Goal: Task Accomplishment & Management: Manage account settings

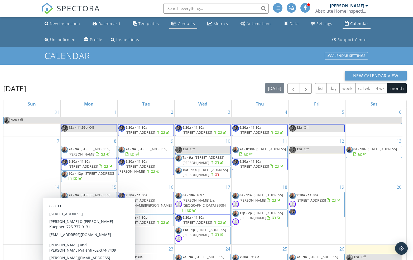
click at [184, 24] on div "Contacts" at bounding box center [186, 23] width 17 height 5
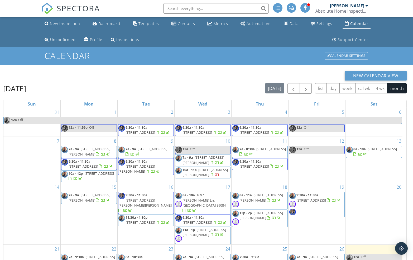
scroll to position [86, 0]
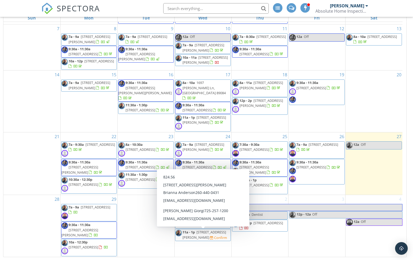
click at [200, 236] on span "6229 Cromwell Ave, Las Vegas 89107" at bounding box center [203, 235] width 43 height 10
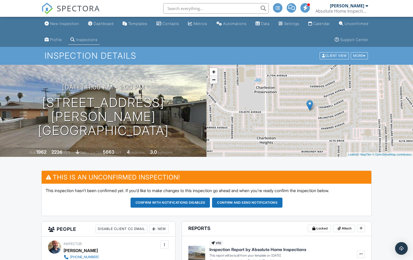
click at [212, 81] on link "−" at bounding box center [213, 80] width 8 height 8
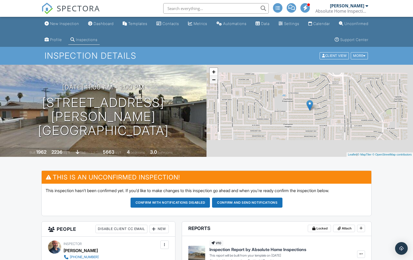
click at [212, 81] on link "−" at bounding box center [213, 80] width 8 height 8
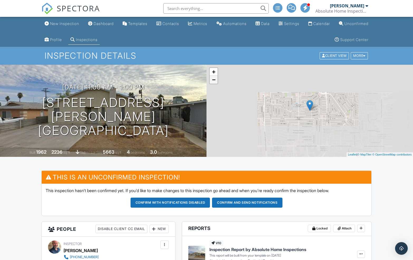
click at [212, 81] on link "−" at bounding box center [213, 80] width 8 height 8
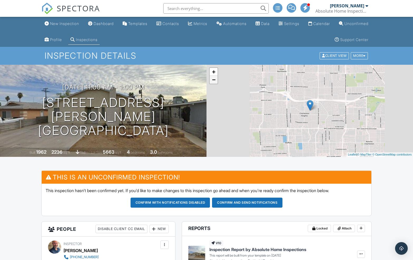
click at [212, 81] on link "−" at bounding box center [213, 80] width 8 height 8
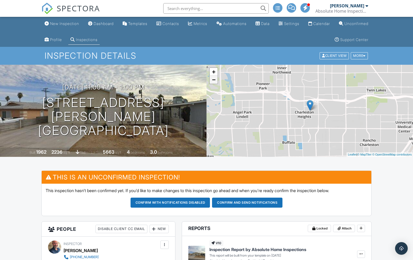
click at [212, 81] on link "−" at bounding box center [213, 80] width 8 height 8
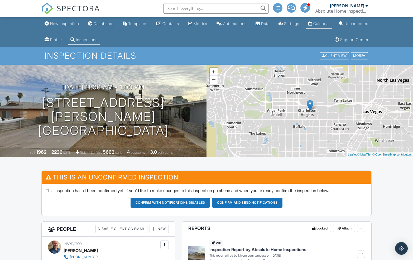
click at [330, 22] on div "Calendar" at bounding box center [321, 23] width 17 height 4
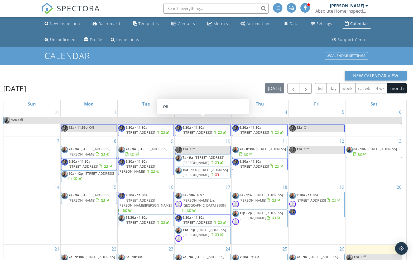
scroll to position [86, 0]
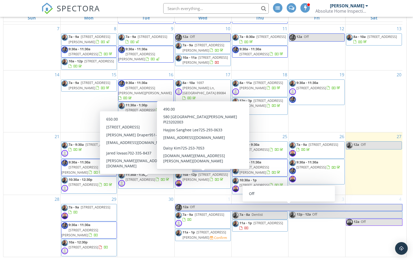
click at [198, 217] on span "7434 Crystal Harbor Ave., N Las Vegas 89084" at bounding box center [209, 214] width 30 height 5
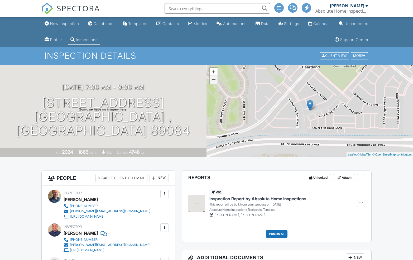
click at [214, 81] on link "−" at bounding box center [213, 80] width 8 height 8
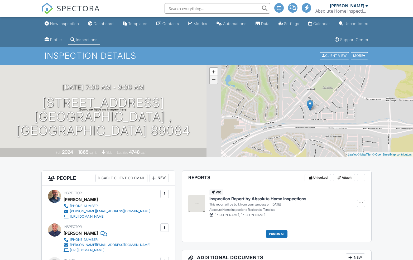
click at [214, 81] on link "−" at bounding box center [213, 80] width 8 height 8
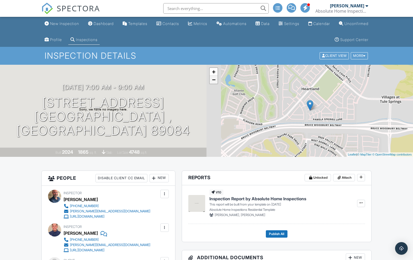
click at [214, 81] on link "−" at bounding box center [213, 80] width 8 height 8
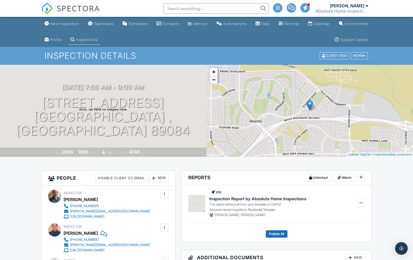
click at [214, 80] on link "−" at bounding box center [213, 80] width 8 height 8
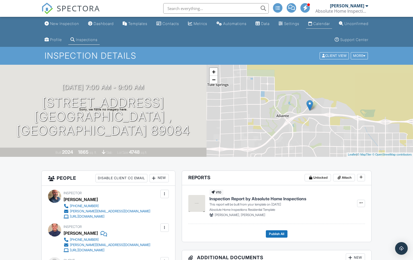
click at [330, 22] on div "Calendar" at bounding box center [321, 23] width 17 height 4
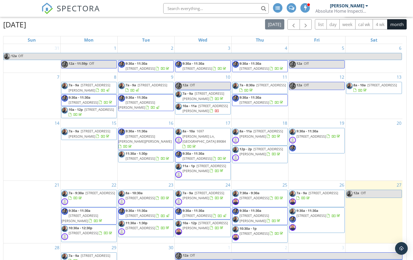
scroll to position [46, 0]
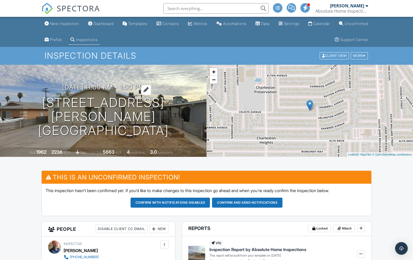
click at [94, 91] on h3 "10/01/2025 11:00 am - 1:00 pm" at bounding box center [103, 87] width 82 height 7
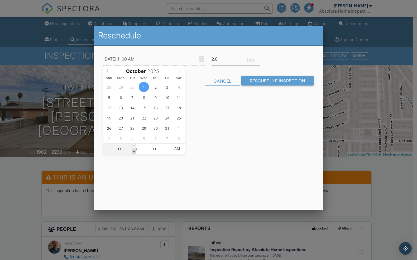
type input "10/01/2025 10:00 AM"
type input "10"
click at [135, 150] on span at bounding box center [134, 151] width 4 height 5
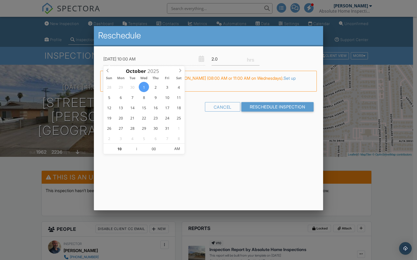
click at [36, 174] on div at bounding box center [208, 136] width 417 height 325
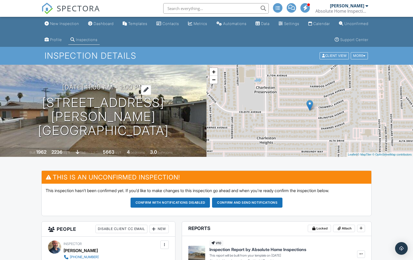
click at [96, 91] on h3 "10/01/2025 11:00 am - 1:00 pm" at bounding box center [103, 87] width 82 height 7
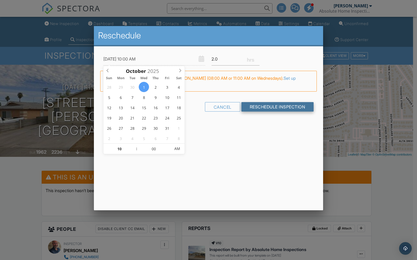
click at [270, 107] on input "Reschedule Inspection" at bounding box center [277, 106] width 72 height 9
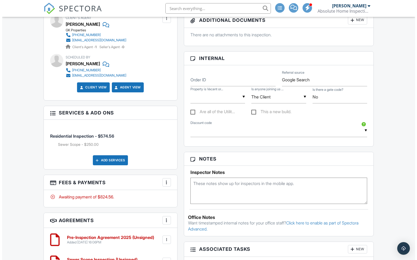
scroll to position [321, 0]
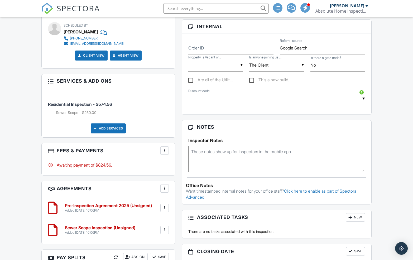
click at [164, 151] on div at bounding box center [164, 150] width 5 height 5
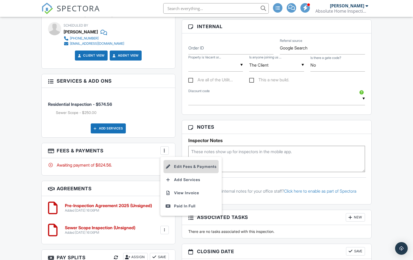
click at [178, 166] on li "Edit Fees & Payments" at bounding box center [190, 166] width 55 height 13
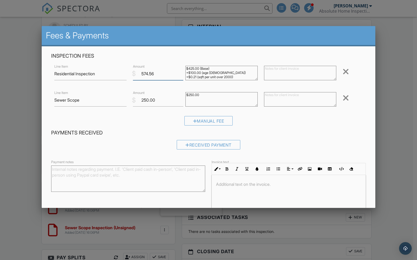
click at [153, 73] on input "574.56" at bounding box center [158, 73] width 50 height 13
type input "570"
click at [157, 132] on h4 "Payments Received" at bounding box center [208, 133] width 314 height 7
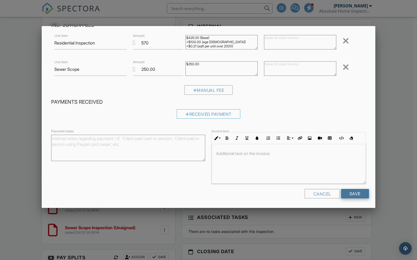
click at [356, 193] on input "Save" at bounding box center [355, 193] width 28 height 9
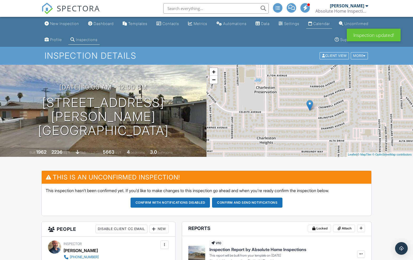
click at [330, 22] on div "Calendar" at bounding box center [321, 23] width 17 height 4
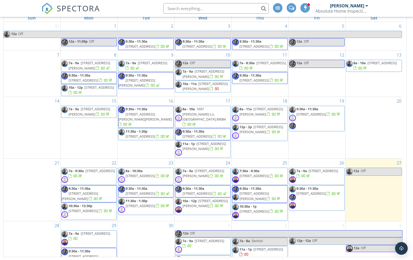
scroll to position [11, 0]
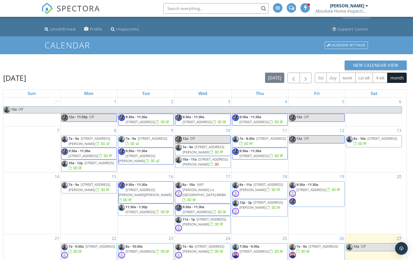
click at [306, 78] on span "button" at bounding box center [305, 78] width 6 height 6
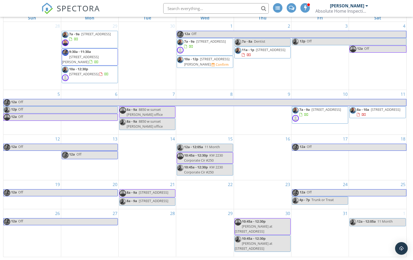
scroll to position [45, 0]
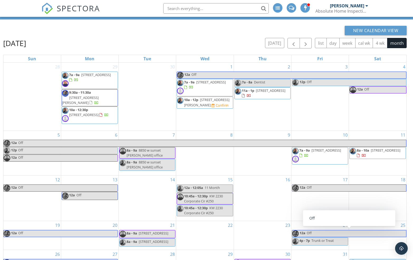
click at [315, 164] on div "10 7a - 9a [STREET_ADDRESS]" at bounding box center [319, 153] width 57 height 45
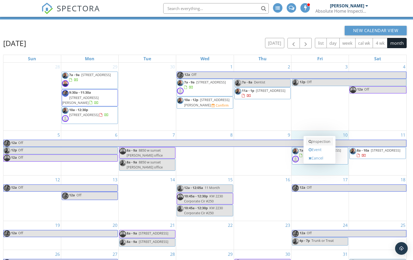
click at [314, 143] on link "Inspection" at bounding box center [319, 142] width 27 height 8
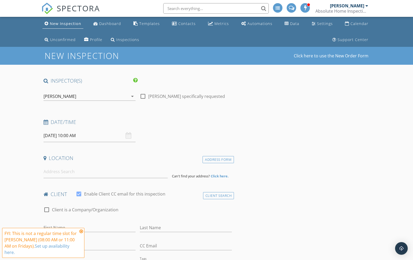
click at [96, 100] on div "[PERSON_NAME]" at bounding box center [85, 96] width 85 height 8
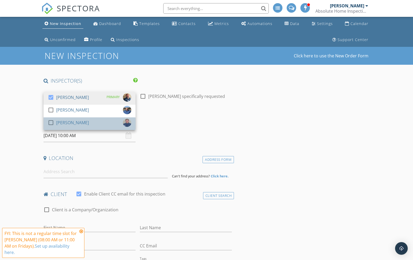
click at [93, 121] on div "check_box_outline_blank [PERSON_NAME]" at bounding box center [90, 124] width 84 height 11
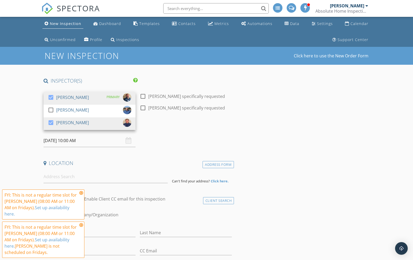
click at [81, 194] on icon at bounding box center [81, 193] width 4 height 4
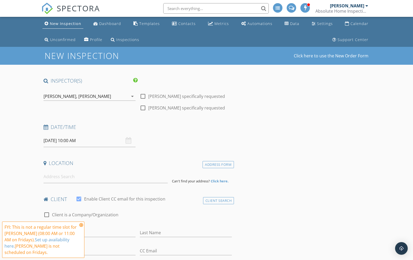
click at [82, 226] on icon at bounding box center [81, 225] width 4 height 4
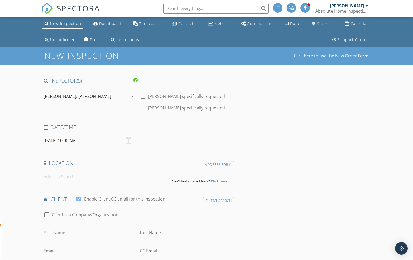
click at [76, 178] on input at bounding box center [105, 176] width 124 height 13
type input "[STREET_ADDRESS]"
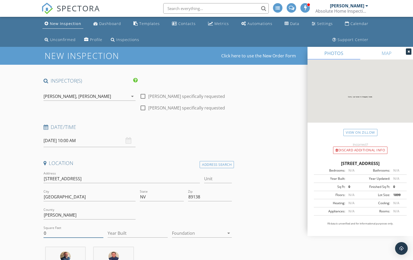
click at [63, 231] on input "0" at bounding box center [73, 233] width 60 height 9
type input "1854"
click at [127, 235] on input "Year Built" at bounding box center [138, 233] width 60 height 9
type input "2025"
click at [196, 233] on div at bounding box center [198, 233] width 53 height 8
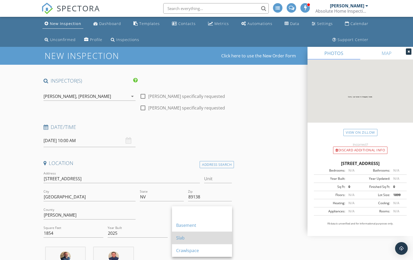
click at [195, 235] on div "Slab" at bounding box center [202, 238] width 52 height 6
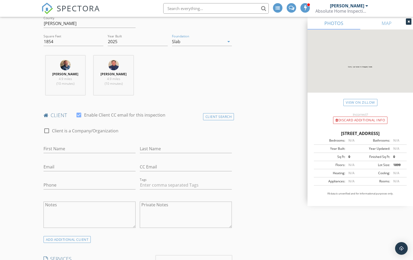
scroll to position [236, 0]
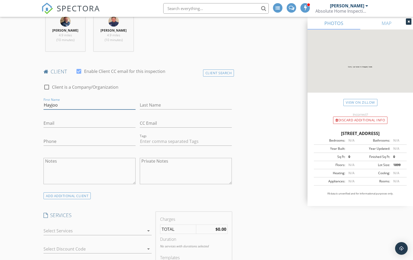
type input "Hayjoo"
type input "[PERSON_NAME]"
click at [56, 122] on input "Email" at bounding box center [89, 123] width 92 height 9
paste input "[EMAIL_ADDRESS][DOMAIN_NAME]"
type input "[EMAIL_ADDRESS][DOMAIN_NAME]"
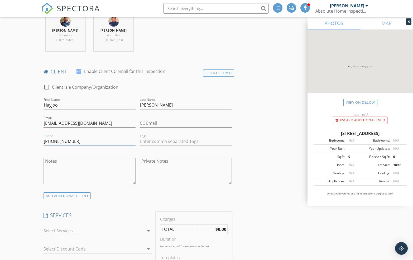
type input "[PHONE_NUMBER]"
click at [76, 233] on div at bounding box center [93, 231] width 101 height 8
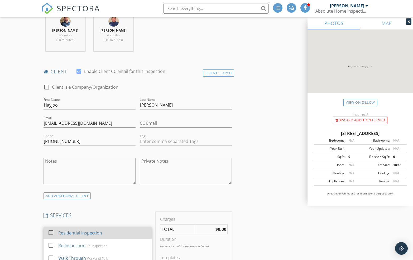
click at [76, 233] on div "Residential Inspection" at bounding box center [80, 233] width 44 height 6
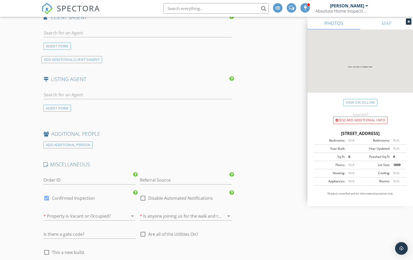
scroll to position [695, 0]
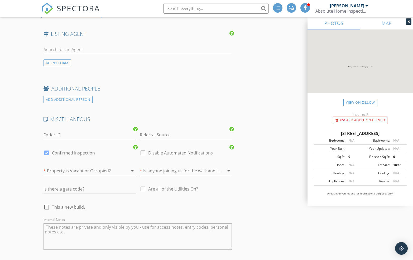
click at [87, 168] on div at bounding box center [81, 171] width 77 height 8
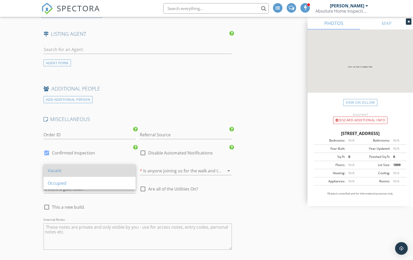
click at [87, 169] on div "Vacant" at bounding box center [90, 171] width 84 height 6
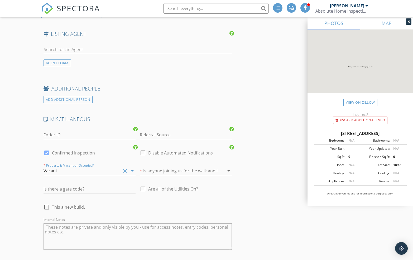
click at [163, 170] on div at bounding box center [178, 171] width 77 height 8
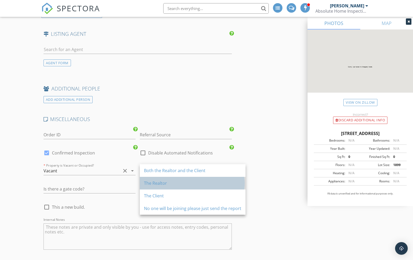
click at [161, 183] on div "The Realtor" at bounding box center [192, 183] width 97 height 6
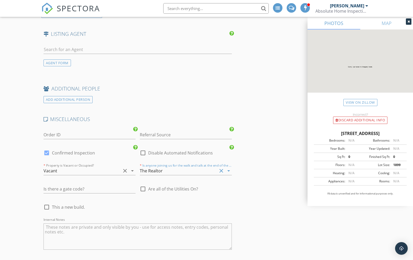
click at [78, 205] on span "This a new build." at bounding box center [68, 207] width 33 height 5
checkbox input "true"
click at [71, 229] on textarea "Internal Notes" at bounding box center [137, 237] width 188 height 26
type textarea "NB"
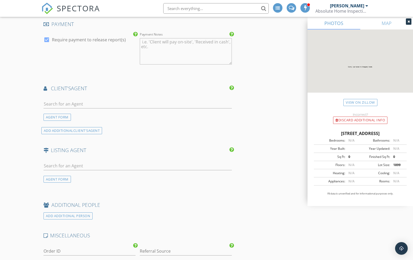
scroll to position [816, 0]
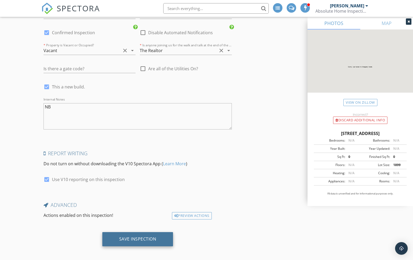
click at [148, 238] on div "Save Inspection" at bounding box center [137, 239] width 37 height 5
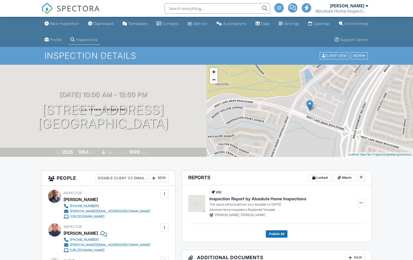
click at [164, 227] on div at bounding box center [164, 227] width 5 height 5
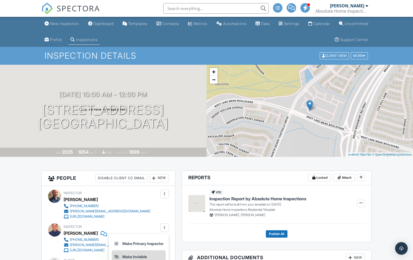
click at [149, 253] on li "Make Invisible" at bounding box center [139, 257] width 54 height 13
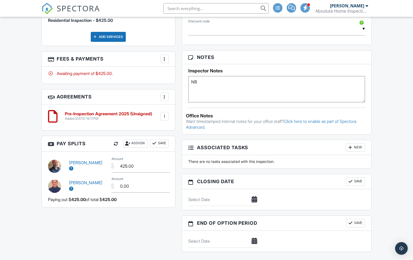
scroll to position [445, 0]
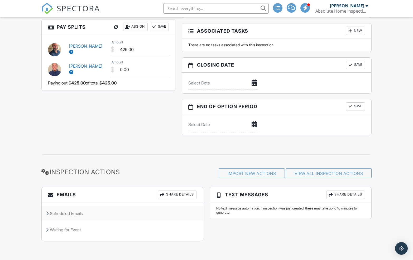
click at [84, 214] on div "Scheduled Emails" at bounding box center [122, 214] width 161 height 14
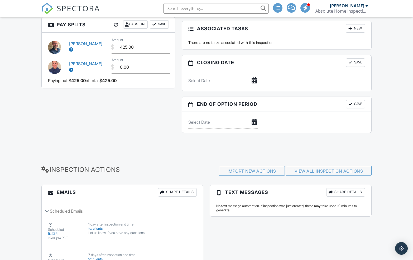
scroll to position [620, 0]
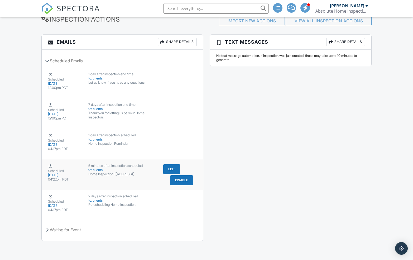
click at [111, 169] on div "to: clients" at bounding box center [122, 170] width 68 height 4
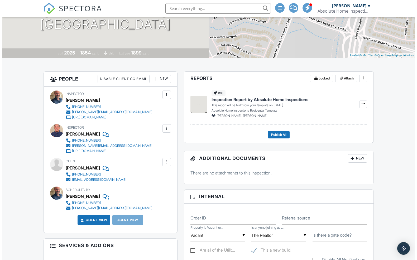
scroll to position [0, 0]
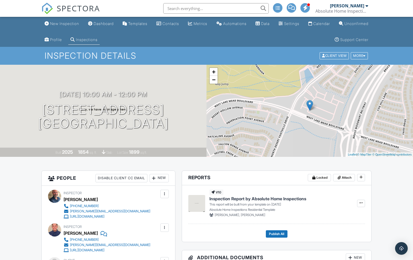
click at [158, 180] on div "New" at bounding box center [158, 178] width 19 height 8
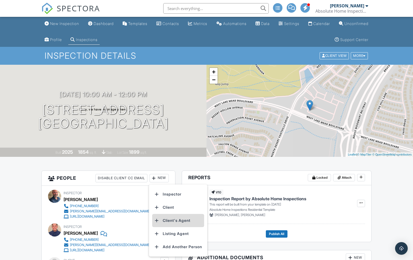
click at [167, 220] on li "Client's Agent" at bounding box center [178, 220] width 52 height 13
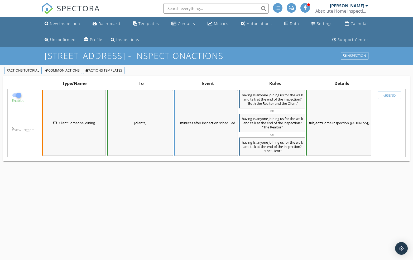
click at [383, 96] on div "button" at bounding box center [384, 95] width 3 height 3
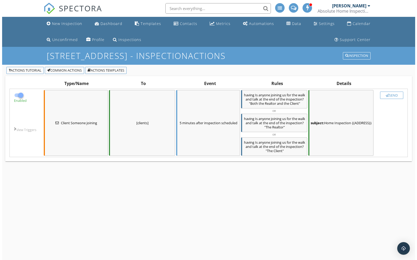
scroll to position [47, 0]
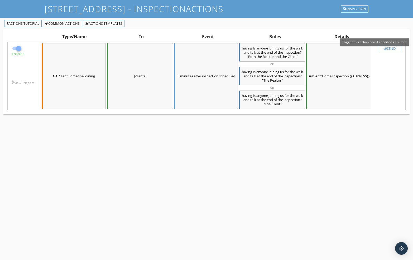
click at [381, 48] on div "Send" at bounding box center [389, 48] width 18 height 4
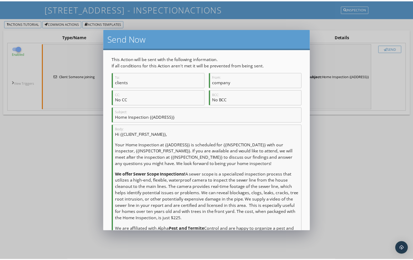
scroll to position [152, 0]
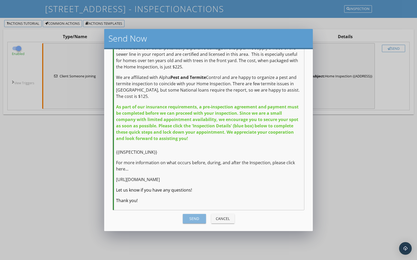
click at [190, 216] on button "Send" at bounding box center [194, 218] width 23 height 9
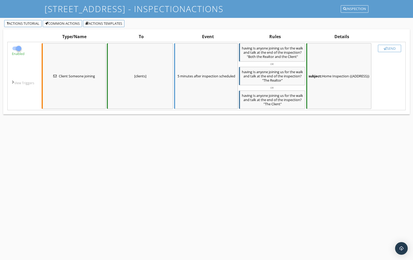
checkbox input "false"
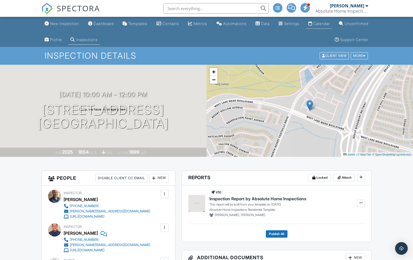
click at [312, 24] on div "Calendar" at bounding box center [310, 23] width 4 height 4
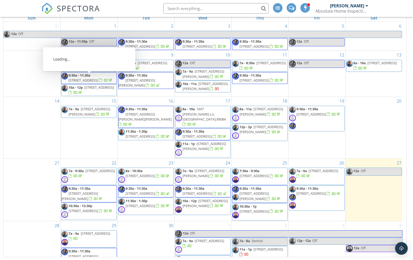
scroll to position [46, 0]
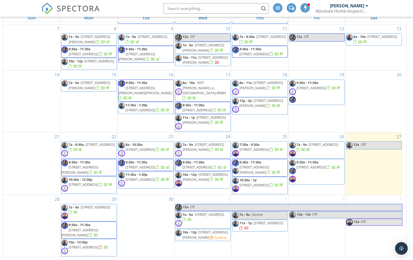
click at [130, 213] on div "30" at bounding box center [146, 226] width 57 height 62
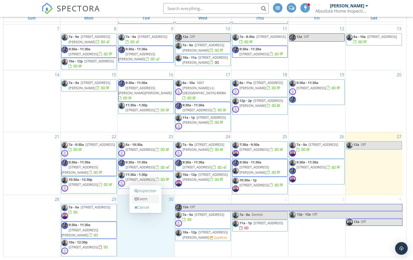
click at [140, 200] on link "Event" at bounding box center [145, 199] width 27 height 8
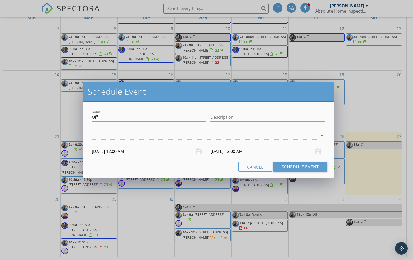
click at [118, 139] on div at bounding box center [205, 135] width 226 height 9
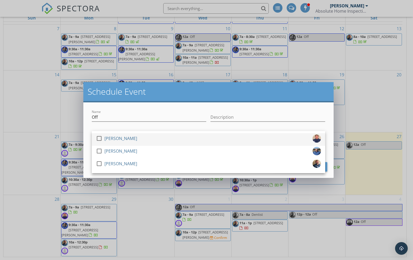
click at [118, 138] on div "[PERSON_NAME]" at bounding box center [120, 138] width 33 height 8
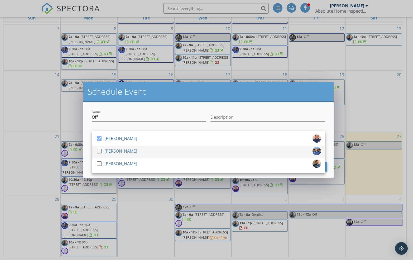
click at [121, 150] on div "[PERSON_NAME]" at bounding box center [120, 151] width 33 height 8
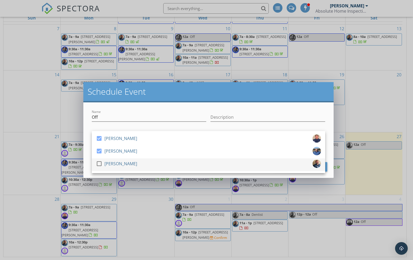
click at [123, 164] on div "[PERSON_NAME]" at bounding box center [120, 164] width 33 height 8
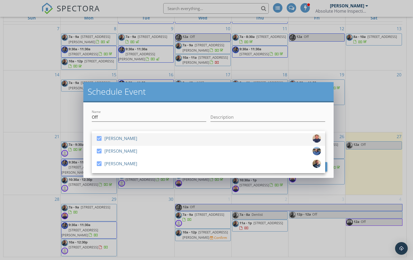
click at [123, 139] on div "[PERSON_NAME]" at bounding box center [120, 138] width 33 height 8
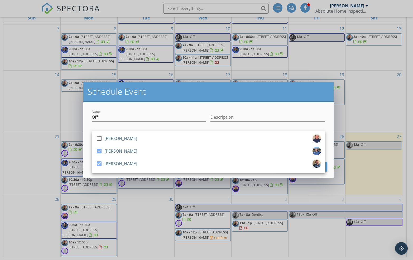
click at [240, 174] on div "Name Off Description check_box_outline_blank Doug MCanch check_box Gabriel Webb…" at bounding box center [208, 141] width 250 height 76
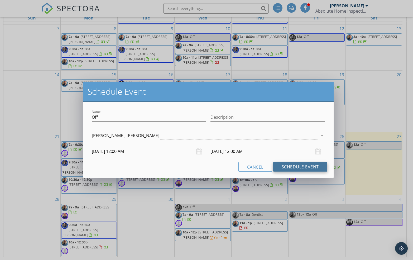
click at [282, 167] on button "Schedule Event" at bounding box center [300, 166] width 54 height 9
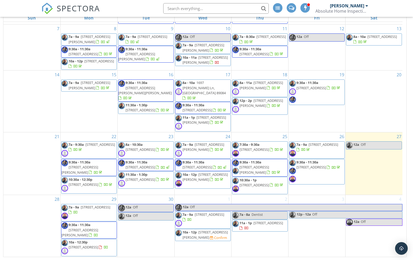
click at [142, 230] on div "30 12a Off 12a Off" at bounding box center [146, 226] width 57 height 62
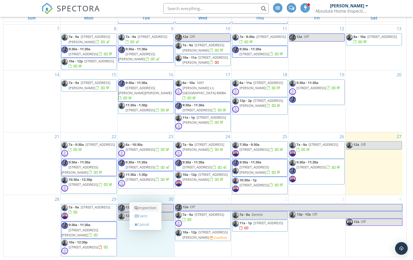
click at [146, 209] on link "Inspection" at bounding box center [145, 208] width 27 height 8
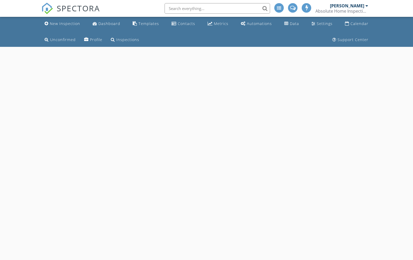
select select "8"
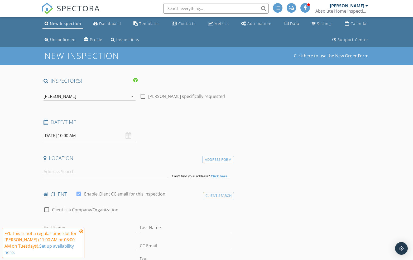
click at [84, 135] on input "[DATE] 10:00 AM" at bounding box center [89, 135] width 92 height 13
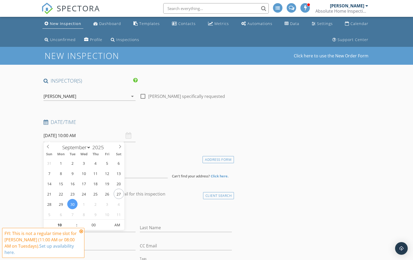
click at [90, 97] on div "[PERSON_NAME]" at bounding box center [85, 96] width 85 height 8
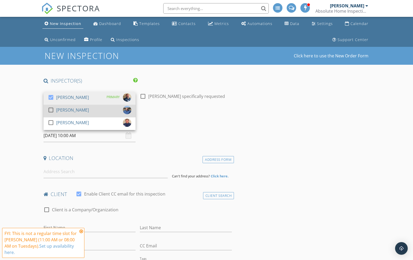
click at [87, 108] on div "check_box_outline_blank Gabriel Webb" at bounding box center [90, 111] width 84 height 11
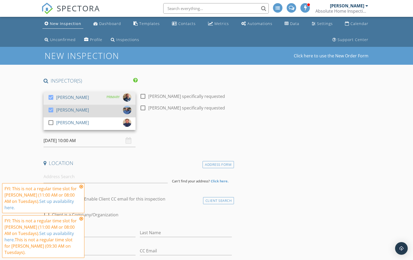
click at [87, 108] on div "check_box Gabriel Webb" at bounding box center [90, 111] width 84 height 11
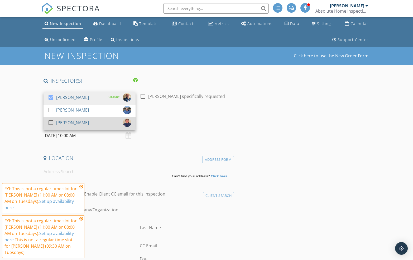
click at [92, 124] on div "check_box_outline_blank Doug MCanch" at bounding box center [90, 124] width 84 height 11
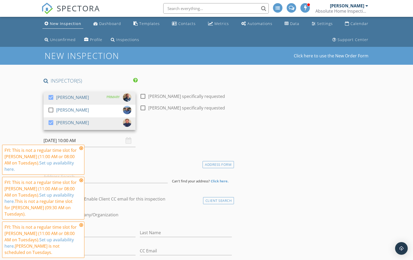
click at [81, 149] on icon at bounding box center [81, 148] width 4 height 4
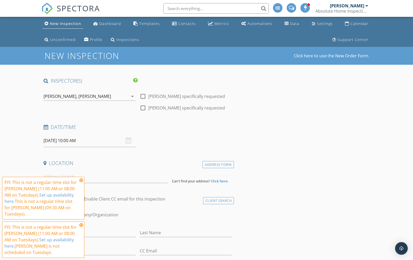
click at [82, 180] on icon at bounding box center [81, 180] width 4 height 4
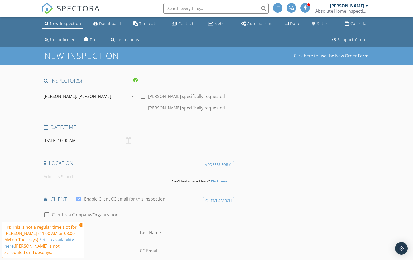
click at [82, 225] on icon at bounding box center [81, 225] width 4 height 4
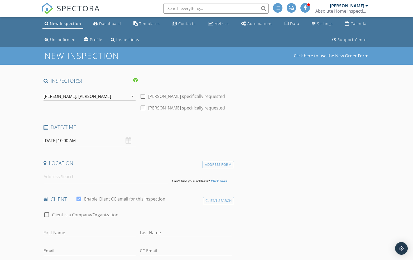
click at [106, 96] on div "[PERSON_NAME]" at bounding box center [94, 96] width 33 height 5
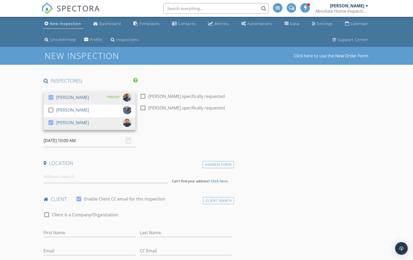
click at [160, 136] on div "Date/Time 09/30/2025 10:00 AM" at bounding box center [137, 135] width 193 height 23
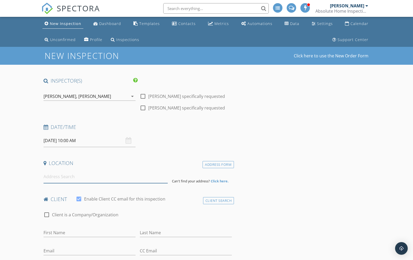
click at [77, 176] on input at bounding box center [105, 176] width 124 height 13
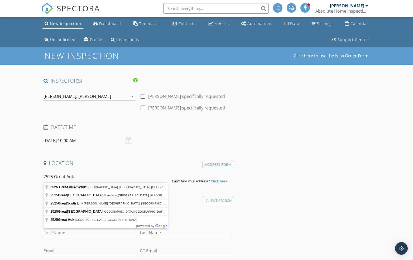
type input "2525 Great Auk Avenue, North Las Vegas, NV, USA"
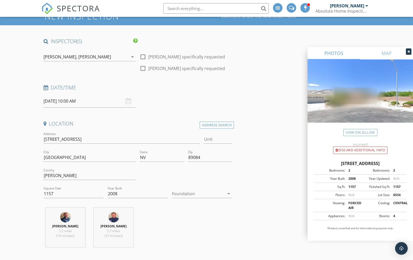
scroll to position [79, 0]
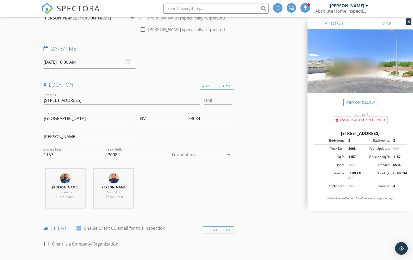
click at [195, 155] on div at bounding box center [198, 155] width 53 height 8
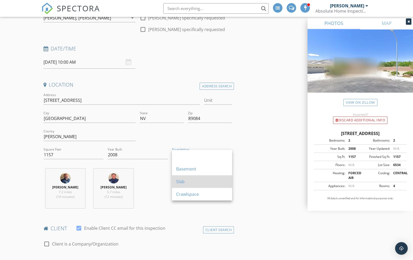
click at [191, 181] on div "Slab" at bounding box center [202, 182] width 52 height 6
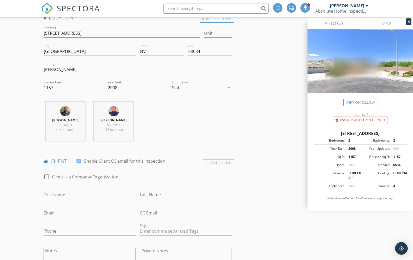
scroll to position [251, 0]
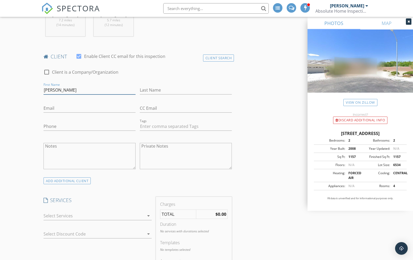
type input "[PERSON_NAME]"
type input "Jillpowel@sbcglobal.net"
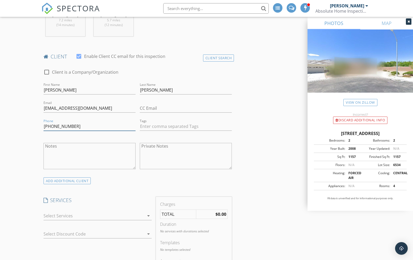
type input "[PHONE_NUMBER]"
click at [78, 217] on div at bounding box center [93, 216] width 101 height 8
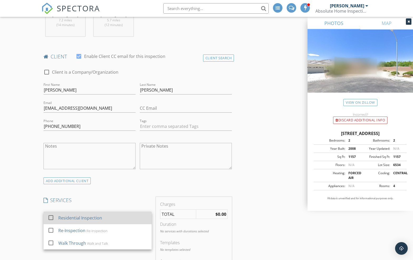
click at [78, 217] on div "Residential Inspection" at bounding box center [80, 218] width 44 height 6
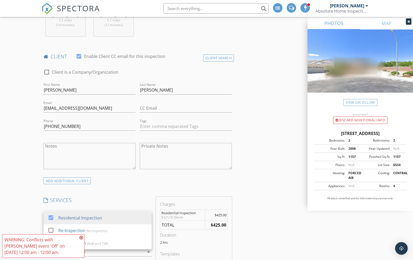
scroll to position [329, 0]
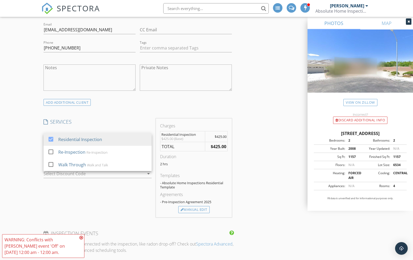
click at [81, 238] on icon at bounding box center [81, 238] width 4 height 4
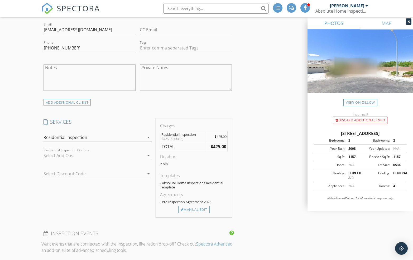
click at [76, 158] on div at bounding box center [93, 156] width 101 height 8
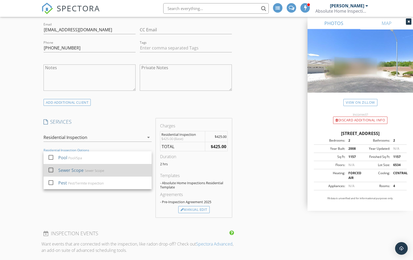
click at [77, 170] on div "Sewer Scope" at bounding box center [70, 170] width 25 height 6
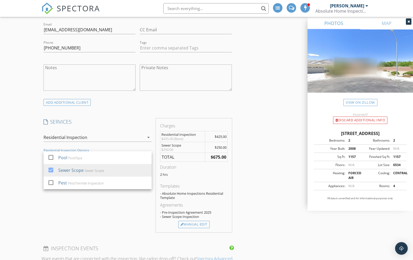
click at [38, 160] on div "New Inspection Click here to use the New Order Form INSPECTOR(S) check_box Jaso…" at bounding box center [206, 241] width 413 height 1047
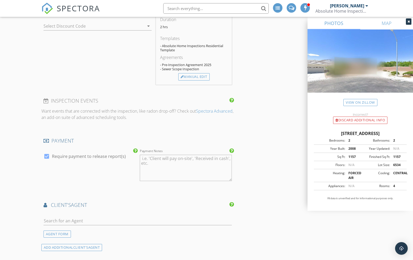
scroll to position [561, 0]
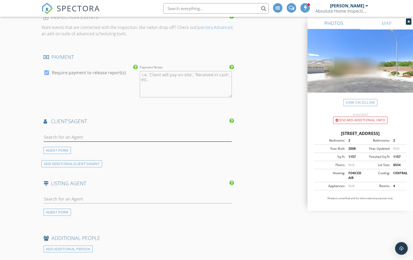
click at [66, 135] on input "text" at bounding box center [137, 137] width 188 height 9
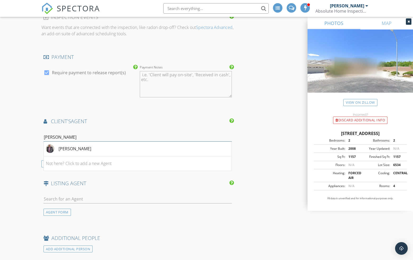
type input "Ernesto"
drag, startPoint x: 66, startPoint y: 135, endPoint x: 88, endPoint y: 146, distance: 24.2
click at [88, 146] on div "Ernesto Umana" at bounding box center [74, 149] width 33 height 6
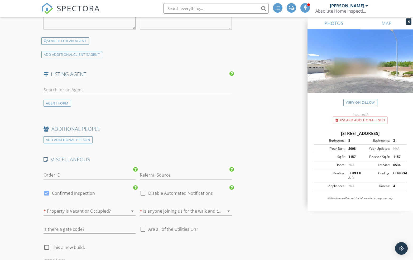
scroll to position [805, 0]
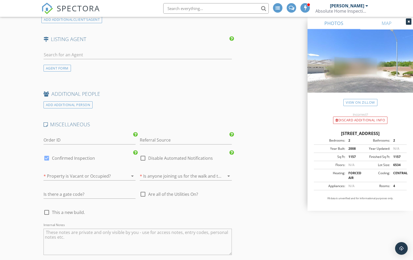
click at [66, 174] on div at bounding box center [81, 176] width 77 height 8
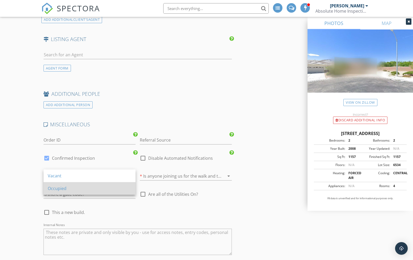
click at [70, 192] on div "Occupied" at bounding box center [90, 188] width 84 height 13
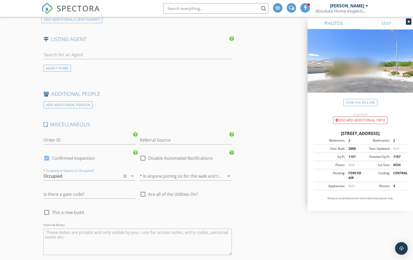
click at [149, 176] on div at bounding box center [178, 176] width 77 height 8
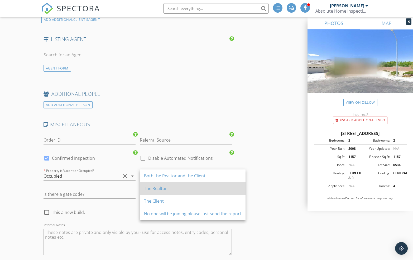
click at [159, 189] on div "The Realtor" at bounding box center [192, 189] width 97 height 6
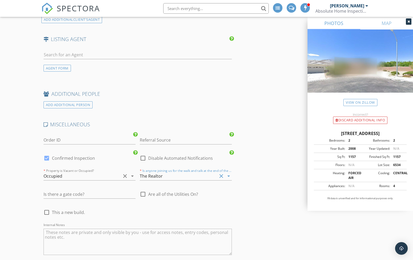
scroll to position [899, 0]
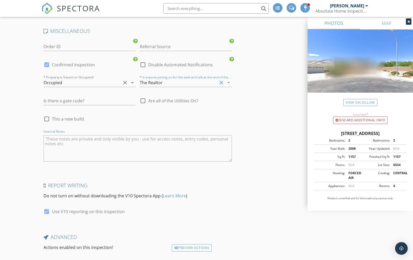
click at [80, 145] on textarea "Internal Notes" at bounding box center [137, 148] width 188 height 26
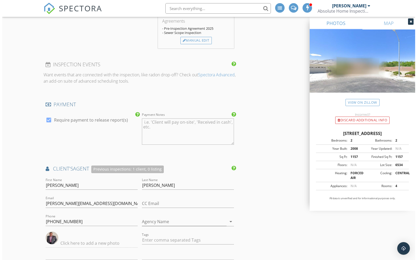
scroll to position [931, 0]
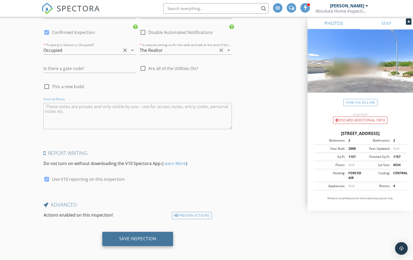
click at [124, 237] on div "Save Inspection" at bounding box center [137, 238] width 37 height 5
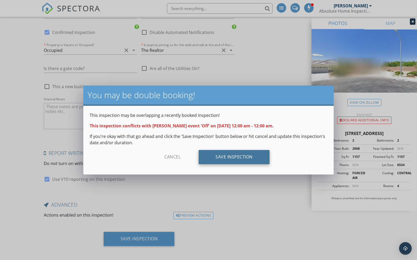
click at [208, 157] on div "Save Inspection" at bounding box center [233, 157] width 71 height 14
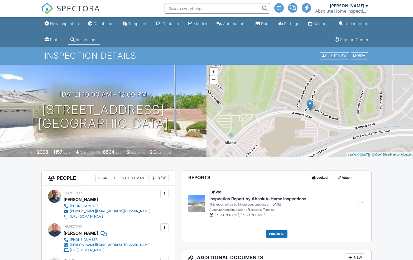
scroll to position [462, 0]
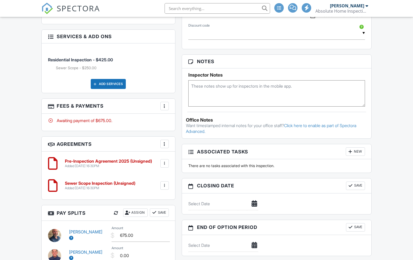
scroll to position [484, 0]
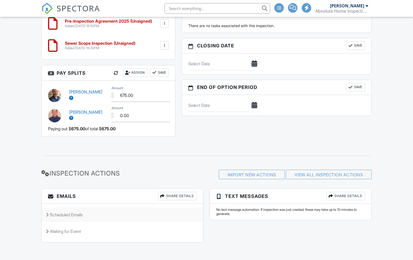
click at [68, 212] on div "Scheduled Emails" at bounding box center [122, 215] width 161 height 14
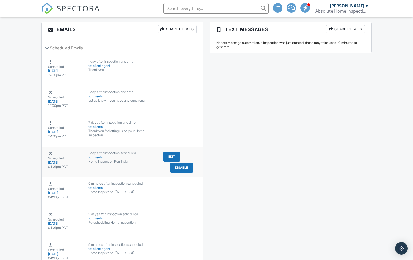
scroll to position [0, 0]
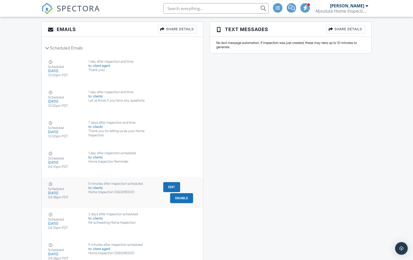
click at [111, 190] on div "Home Inspection {{ADDRESS}}" at bounding box center [122, 192] width 68 height 4
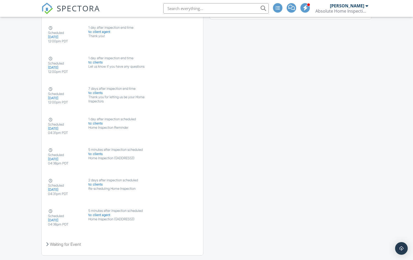
scroll to position [698, 0]
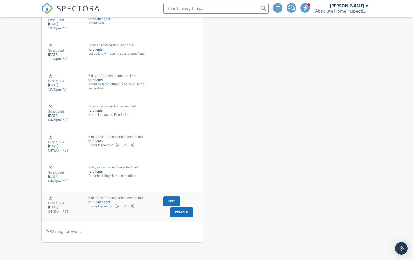
click at [112, 204] on div "Home Inspection {{ADDRESS}}" at bounding box center [122, 206] width 68 height 4
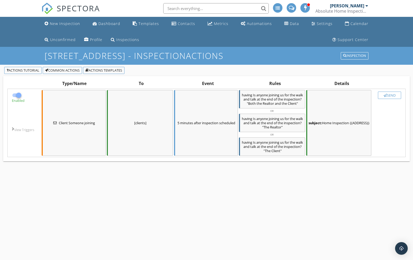
click at [350, 100] on div "subject: Home Inspection {{ADDRESS}}" at bounding box center [338, 123] width 65 height 66
click at [331, 104] on div "subject: Home Inspection {{ADDRESS}}" at bounding box center [338, 123] width 65 height 66
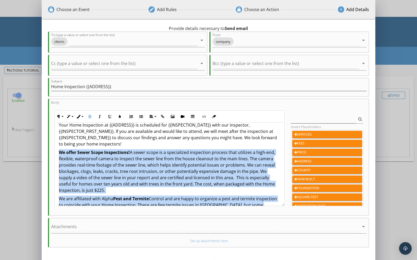
scroll to position [34, 0]
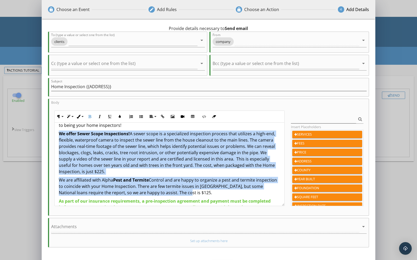
drag, startPoint x: 59, startPoint y: 168, endPoint x: 208, endPoint y: 193, distance: 150.8
click at [208, 193] on div "Hi {{CLIENT_FIRST_NAME}}, Your Home Inspection at {{ADDRESS}} is scheduled for …" at bounding box center [170, 185] width 230 height 193
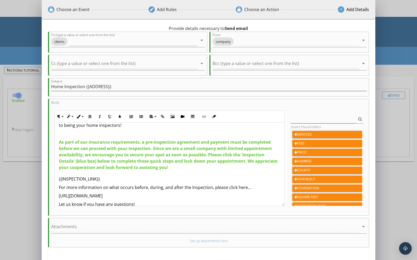
scroll to position [17, 0]
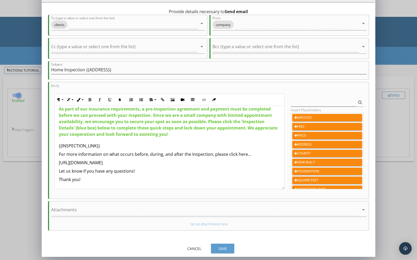
click at [222, 248] on div "Save" at bounding box center [222, 249] width 15 height 6
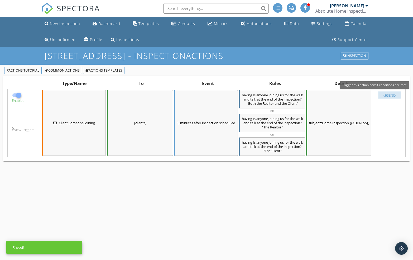
click at [395, 95] on div "Send" at bounding box center [389, 95] width 18 height 4
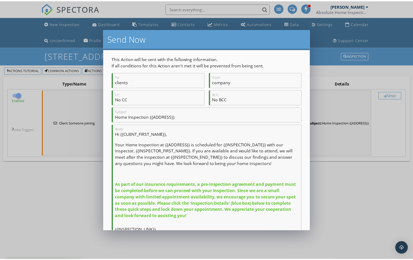
scroll to position [78, 0]
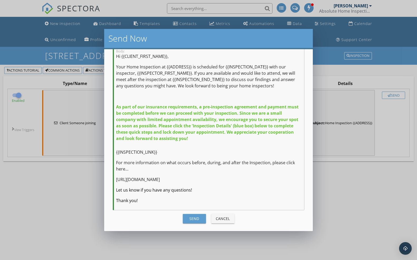
click at [188, 221] on div "Send" at bounding box center [194, 219] width 15 height 6
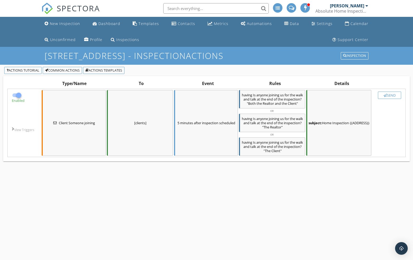
checkbox input "false"
click at [385, 95] on div "button" at bounding box center [384, 95] width 3 height 3
click at [380, 95] on div "Send" at bounding box center [389, 95] width 18 height 4
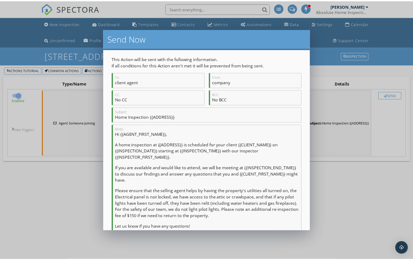
scroll to position [69, 0]
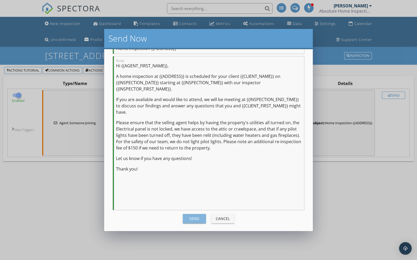
click at [194, 219] on div "Send" at bounding box center [194, 219] width 15 height 6
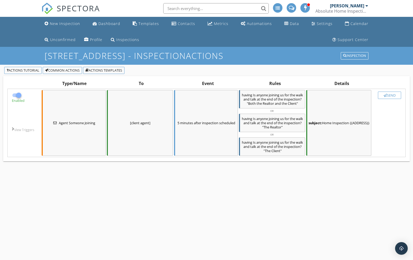
checkbox input "false"
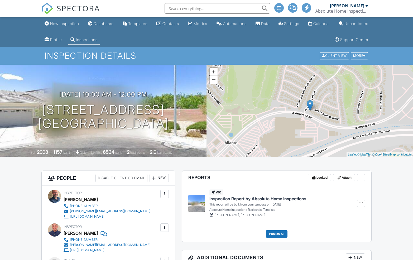
scroll to position [562, 0]
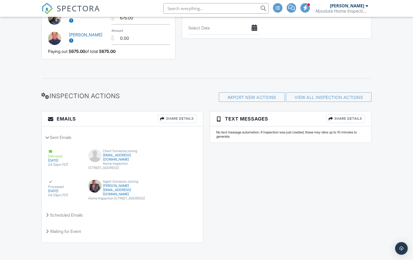
scroll to position [193, 0]
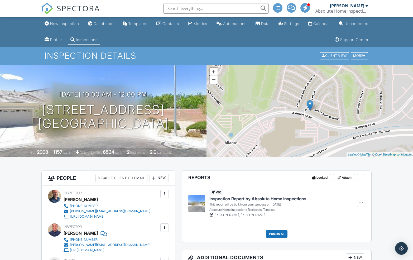
scroll to position [0, 0]
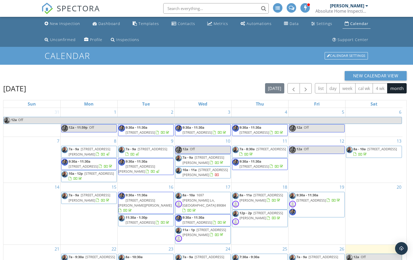
scroll to position [46, 0]
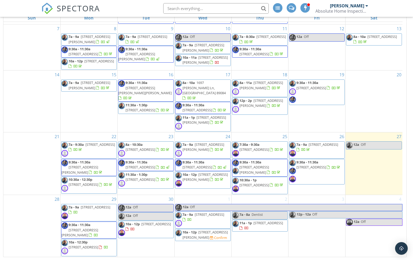
click at [149, 215] on link "12a Off" at bounding box center [146, 217] width 56 height 8
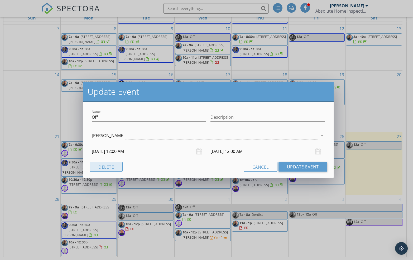
click at [115, 170] on button "Delete" at bounding box center [106, 166] width 33 height 9
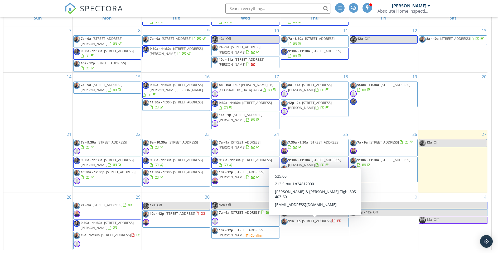
scroll to position [23, 0]
